Goal: Navigation & Orientation: Find specific page/section

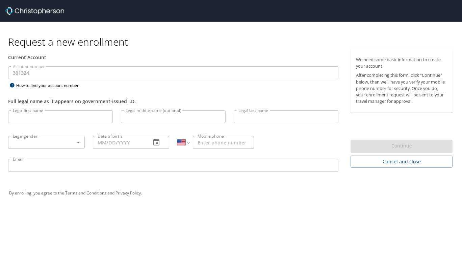
select select "US"
click at [29, 10] on img at bounding box center [34, 11] width 59 height 8
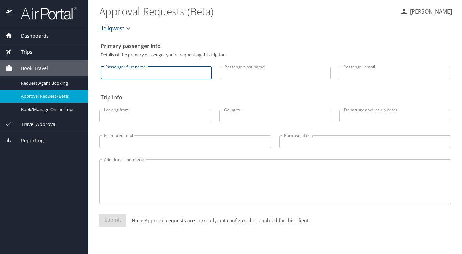
click at [111, 72] on input "Passenger first name" at bounding box center [156, 73] width 111 height 13
click at [46, 49] on div "Trips" at bounding box center [44, 51] width 78 height 7
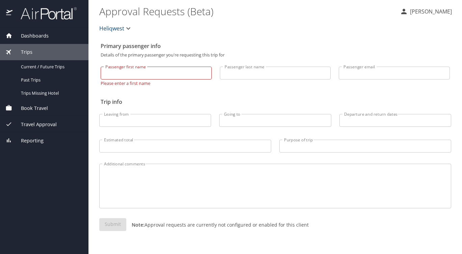
click at [45, 33] on span "Dashboards" at bounding box center [30, 35] width 36 height 7
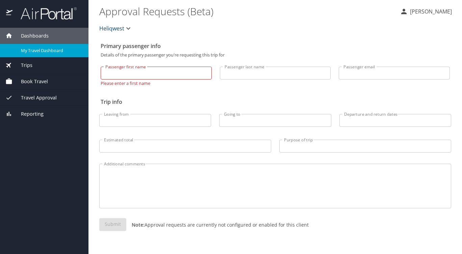
click at [46, 49] on span "My Travel Dashboard" at bounding box center [50, 50] width 59 height 6
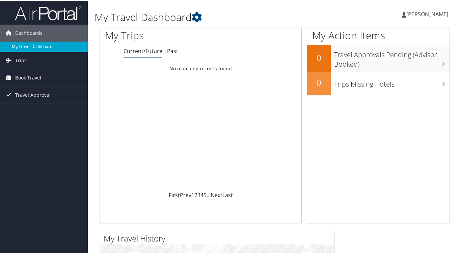
click at [24, 46] on link "My Travel Dashboard" at bounding box center [44, 46] width 88 height 10
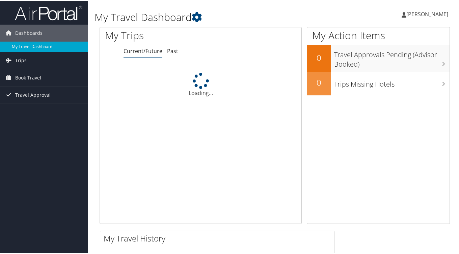
click at [437, 13] on span "LUCAS PEREIRA" at bounding box center [427, 13] width 42 height 7
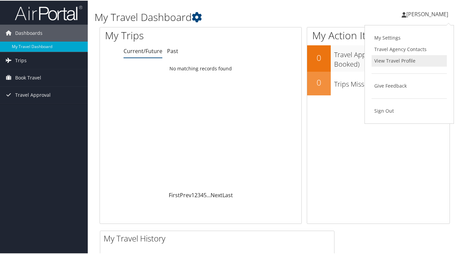
click at [388, 59] on link "View Travel Profile" at bounding box center [409, 59] width 75 height 11
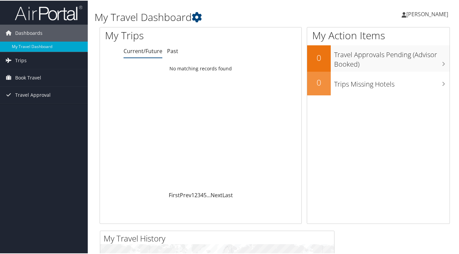
click at [257, 25] on div "My Travel Dashboard" at bounding box center [215, 14] width 240 height 23
